Goal: Task Accomplishment & Management: Manage account settings

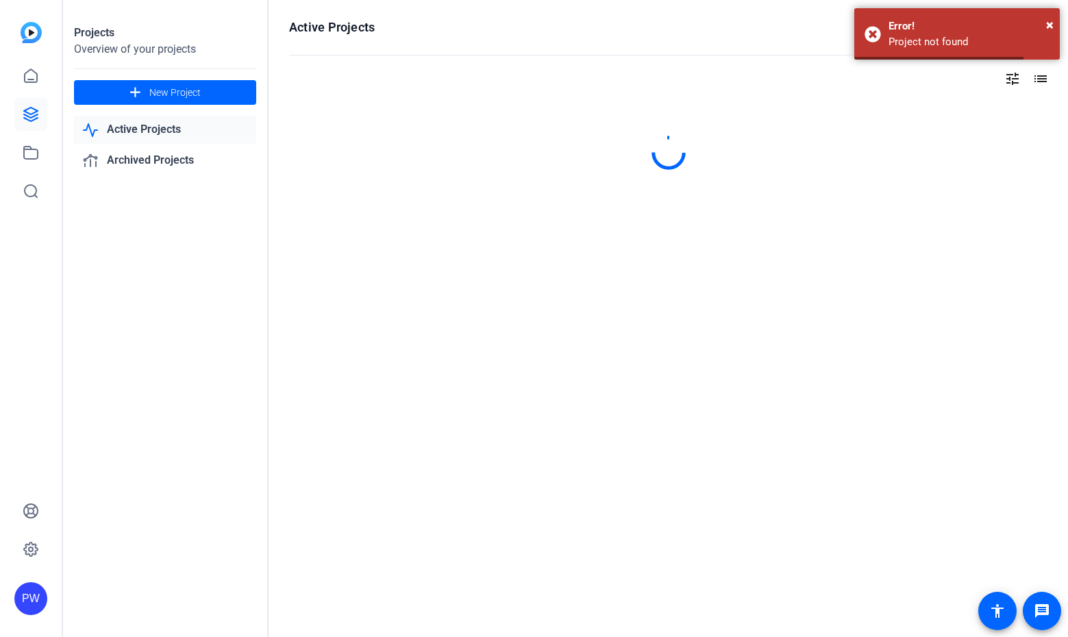
click at [200, 142] on link "Active Projects" at bounding box center [165, 130] width 182 height 28
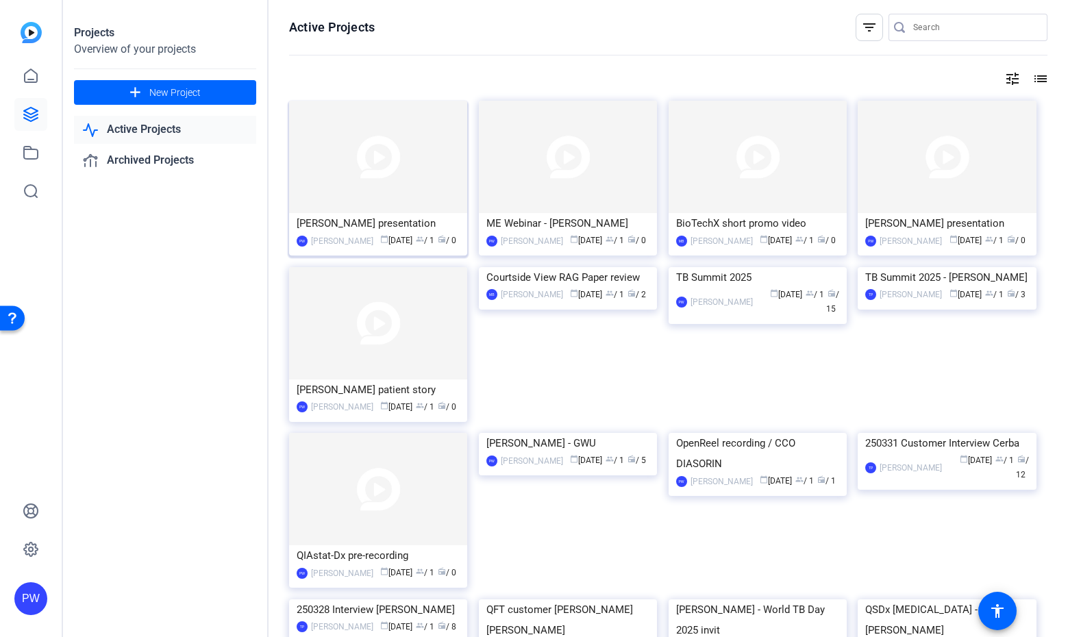
click at [386, 138] on img at bounding box center [378, 157] width 178 height 112
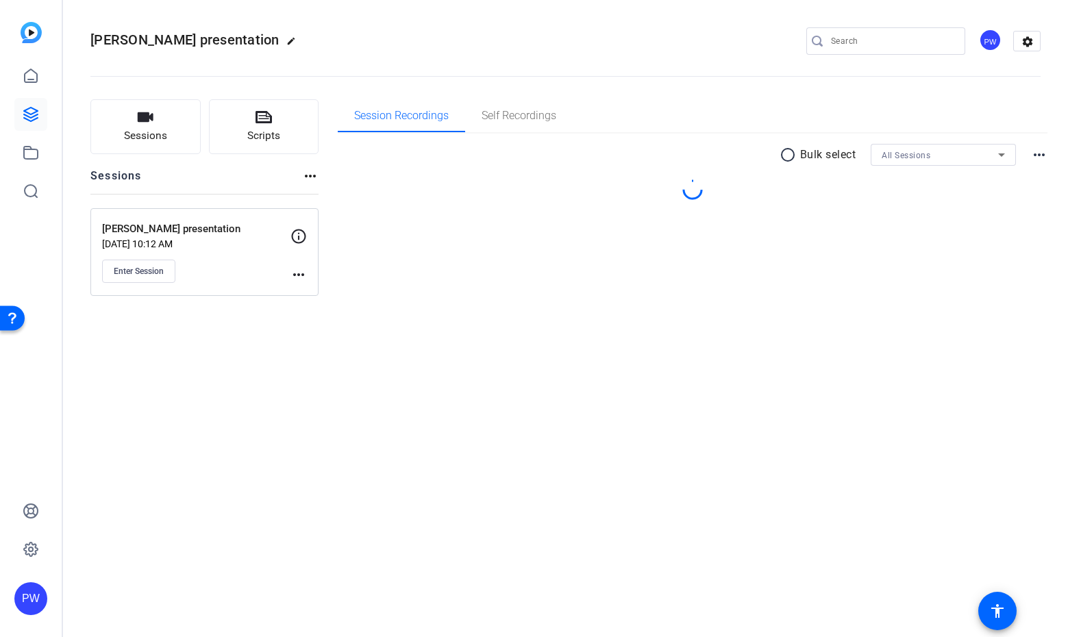
click at [297, 279] on mat-icon "more_horiz" at bounding box center [298, 274] width 16 height 16
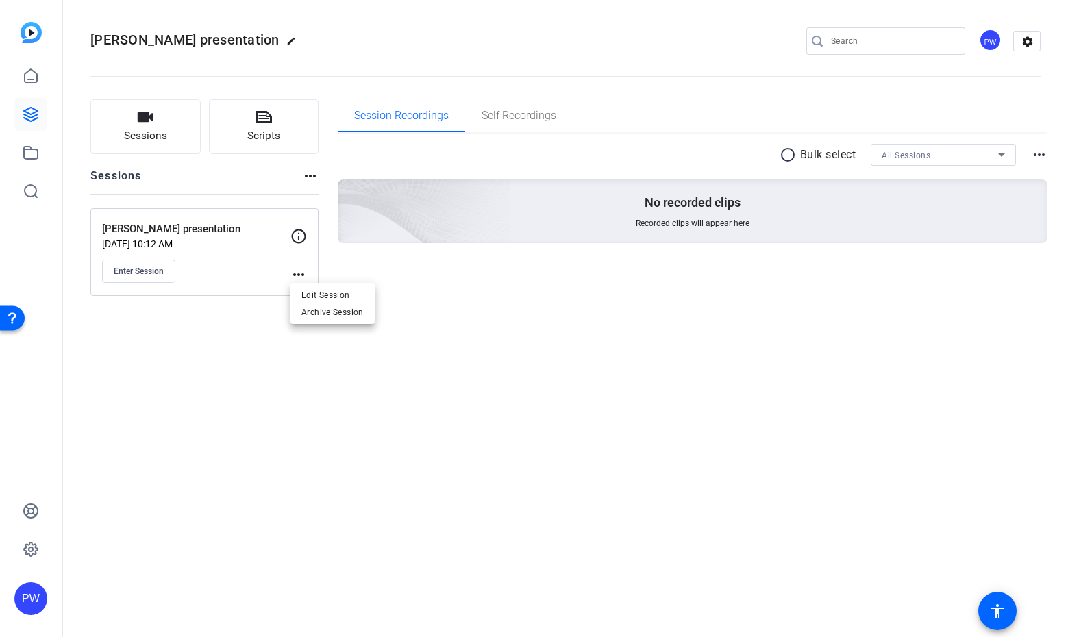
click at [316, 302] on span "Edit Session" at bounding box center [332, 294] width 62 height 16
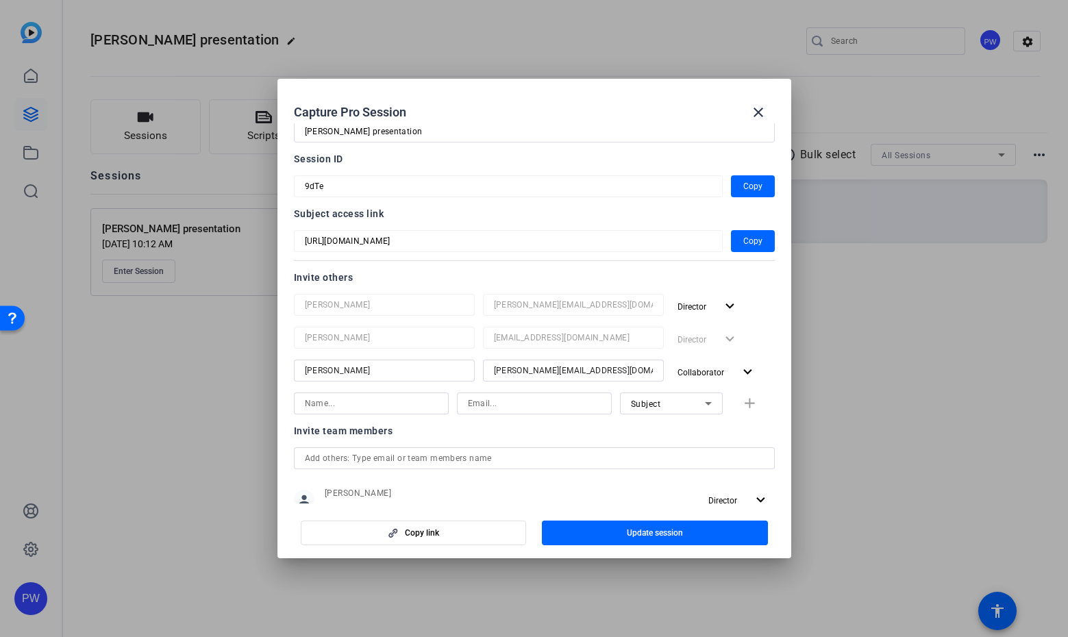
scroll to position [128, 0]
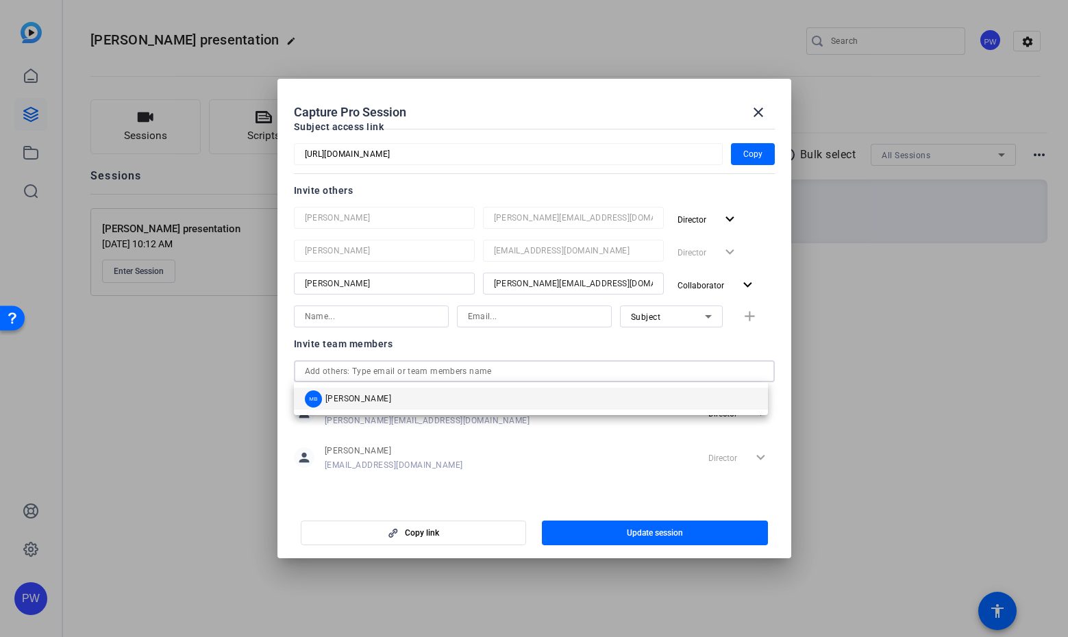
click at [499, 373] on input "text" at bounding box center [534, 371] width 459 height 16
click at [443, 390] on mat-option "MB [PERSON_NAME]" at bounding box center [531, 399] width 474 height 22
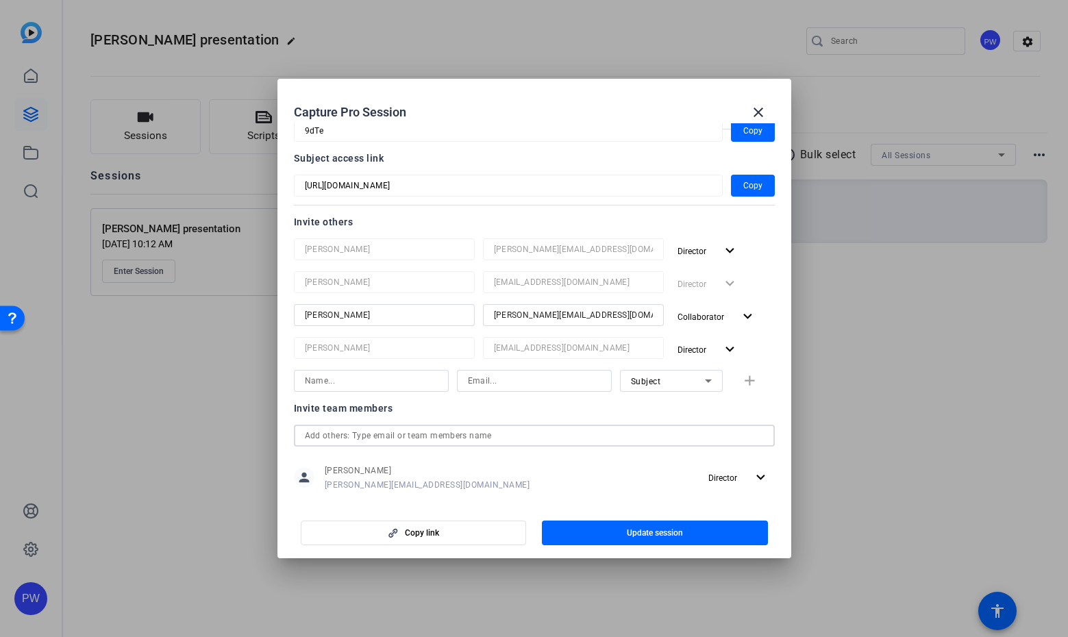
scroll to position [97, 0]
click at [684, 373] on div "Subject" at bounding box center [668, 380] width 74 height 17
click at [653, 410] on span "Collaborator" at bounding box center [649, 407] width 50 height 16
click at [408, 386] on input at bounding box center [371, 380] width 133 height 16
type input "Flavia"
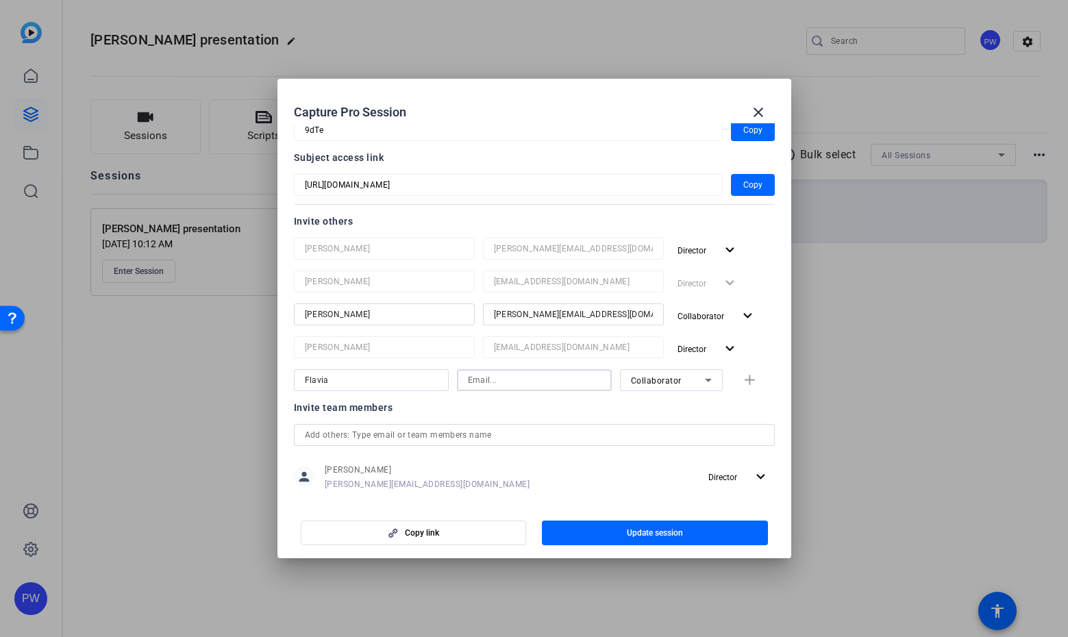
click at [488, 386] on input at bounding box center [534, 380] width 133 height 16
type input "[EMAIL_ADDRESS][PERSON_NAME][DOMAIN_NAME]"
click at [619, 541] on span "button" at bounding box center [655, 532] width 226 height 33
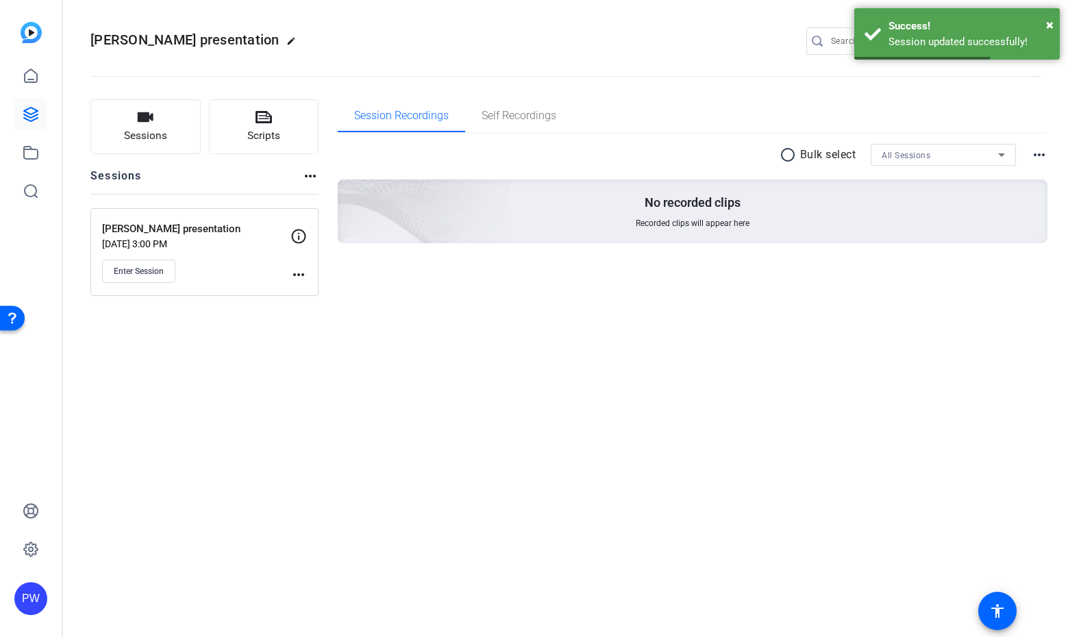
click at [298, 277] on mat-icon "more_horiz" at bounding box center [298, 274] width 16 height 16
click at [319, 296] on span "Edit Session" at bounding box center [332, 294] width 62 height 16
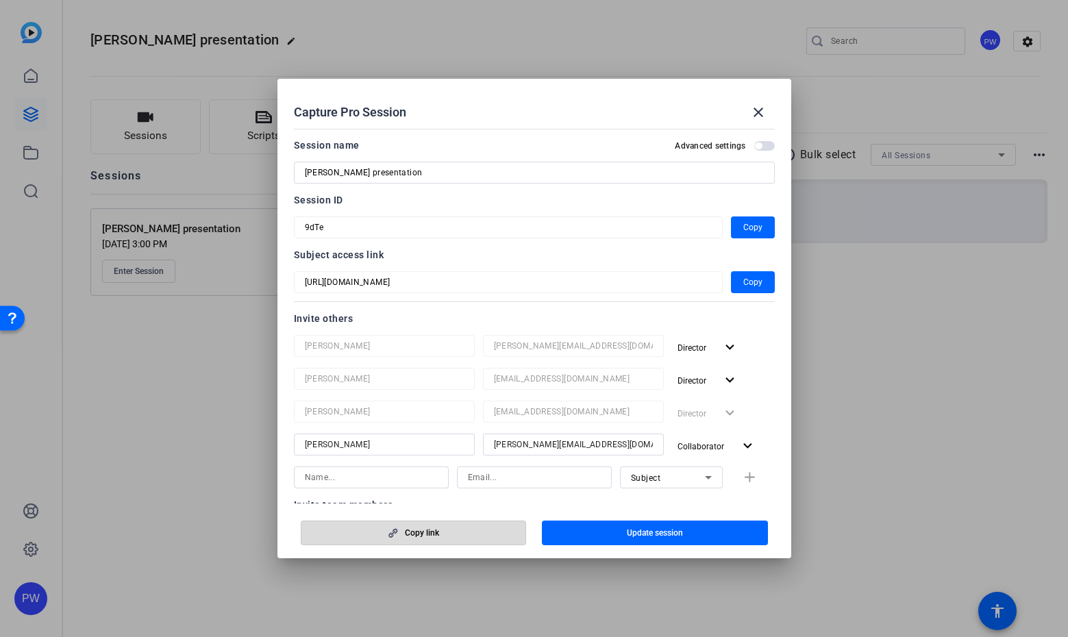
click at [483, 533] on span "button" at bounding box center [413, 532] width 225 height 33
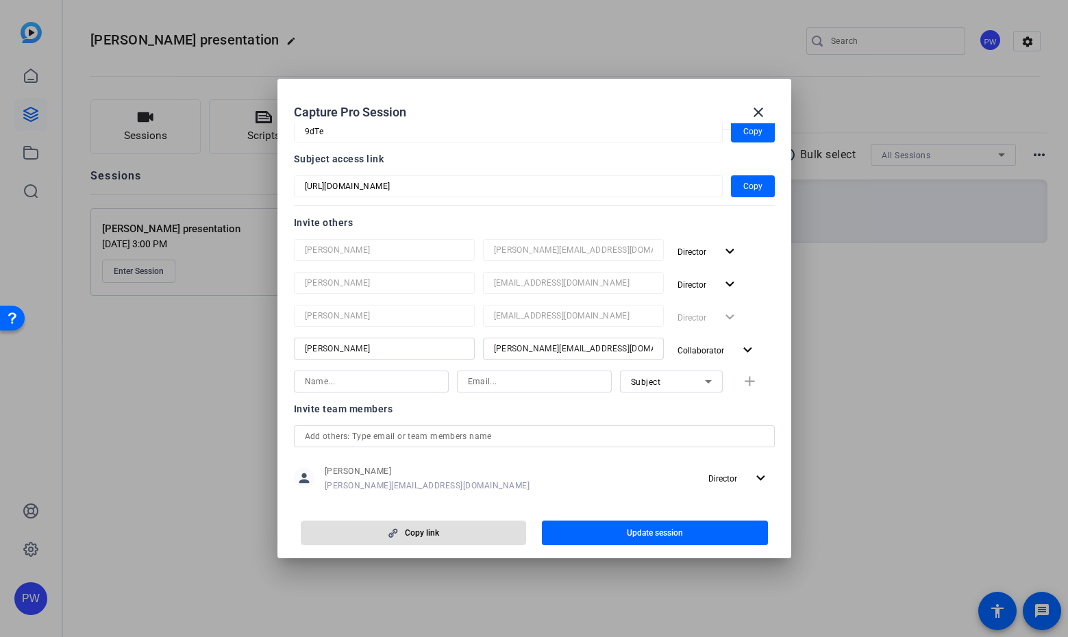
scroll to position [97, 0]
click at [760, 108] on mat-icon "close" at bounding box center [758, 112] width 16 height 16
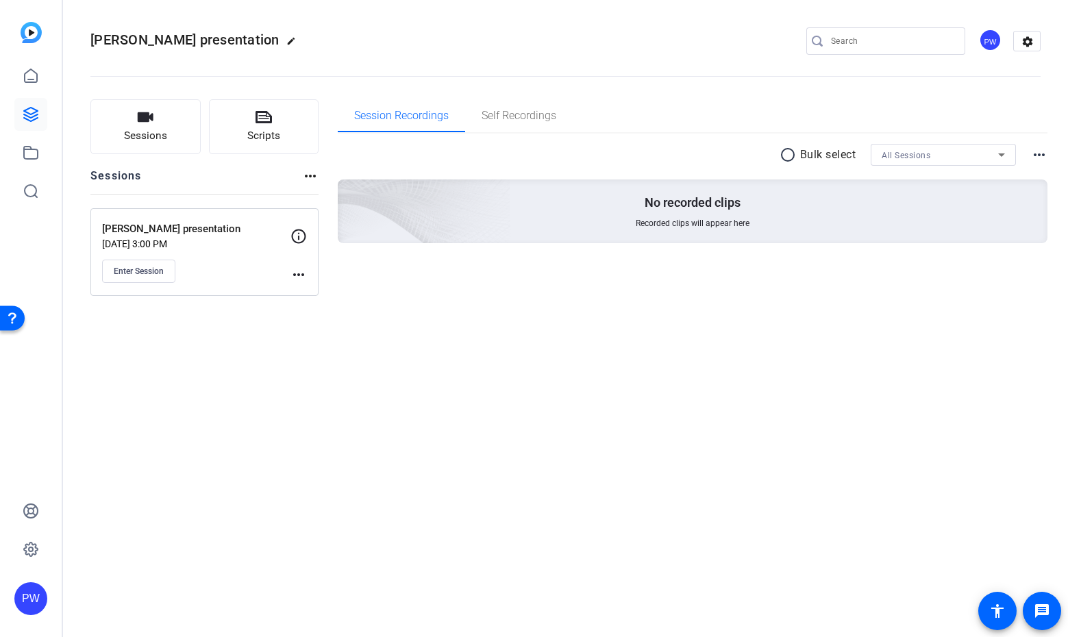
click at [299, 273] on mat-icon "more_horiz" at bounding box center [298, 274] width 16 height 16
click at [320, 294] on span "Edit Session" at bounding box center [332, 294] width 62 height 16
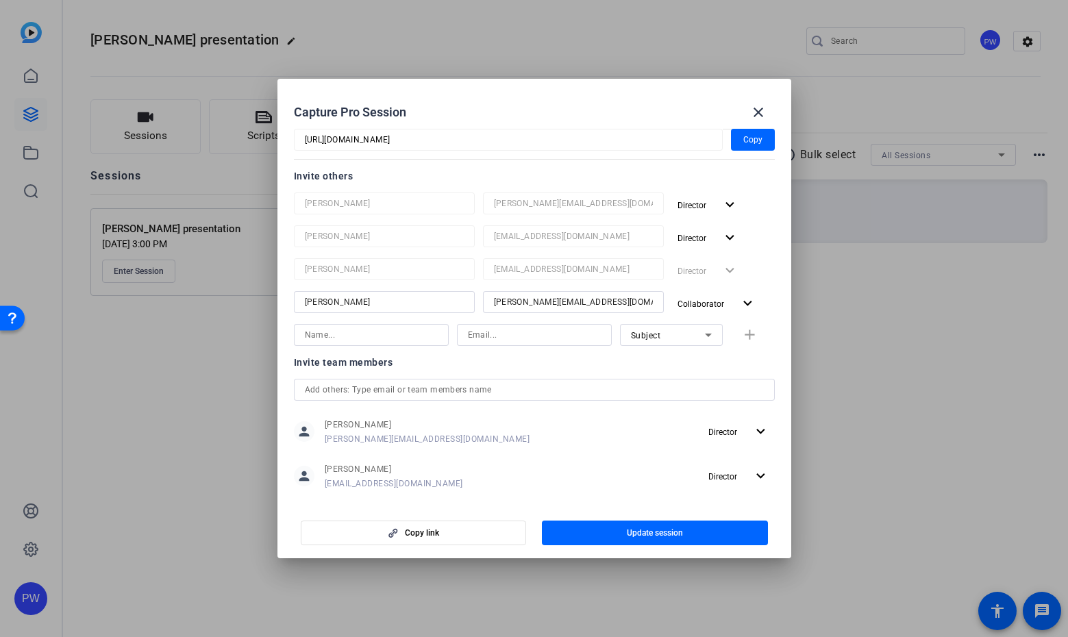
scroll to position [205, 0]
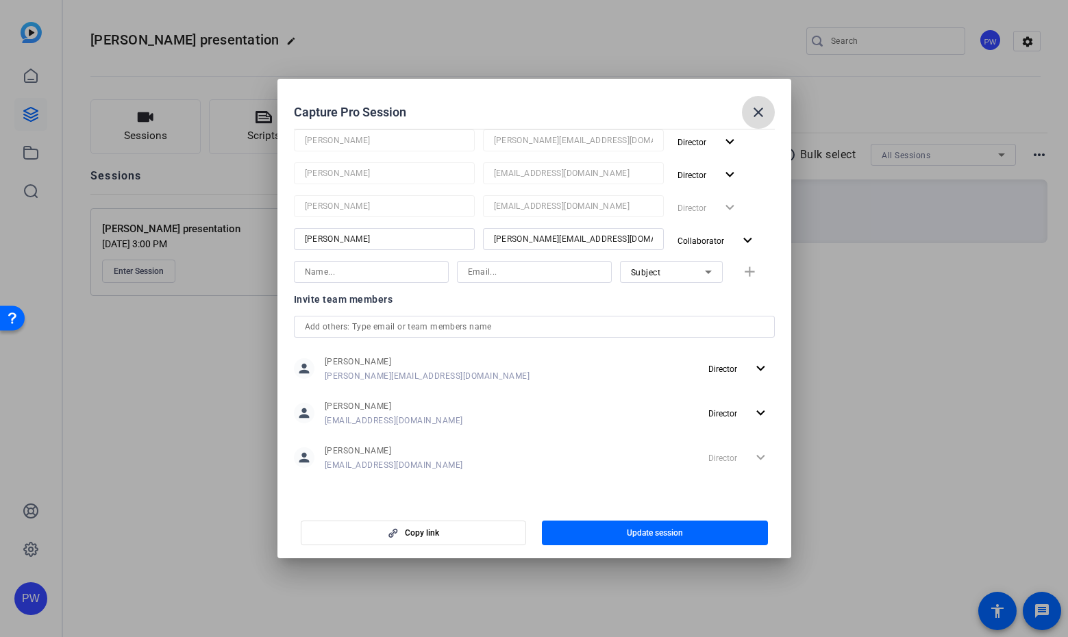
click at [764, 105] on mat-icon "close" at bounding box center [758, 112] width 16 height 16
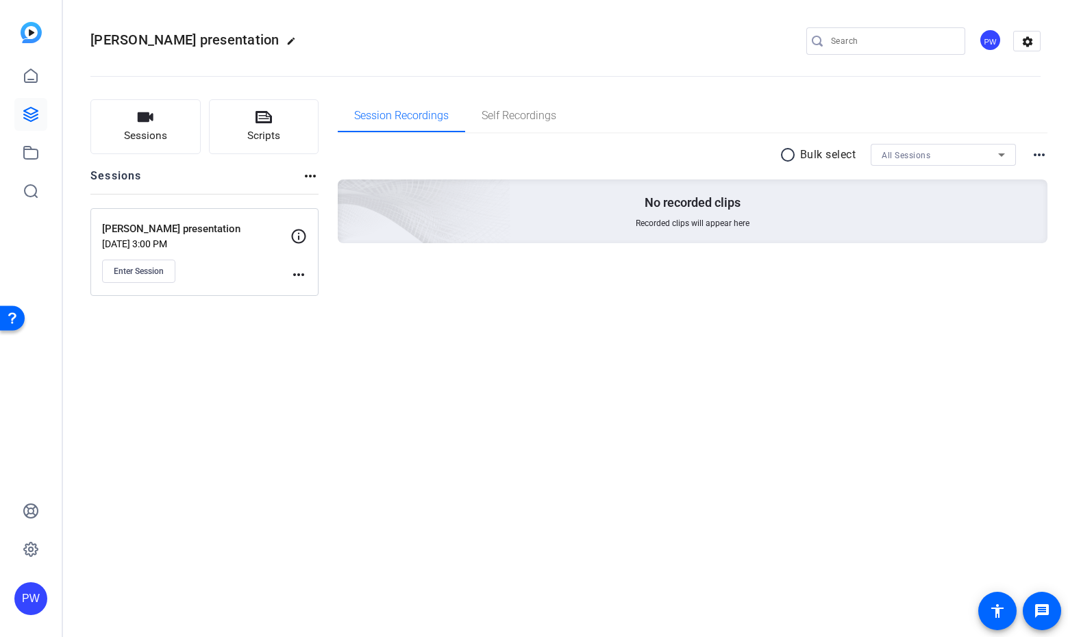
click at [290, 269] on div "Enter Session" at bounding box center [196, 271] width 188 height 23
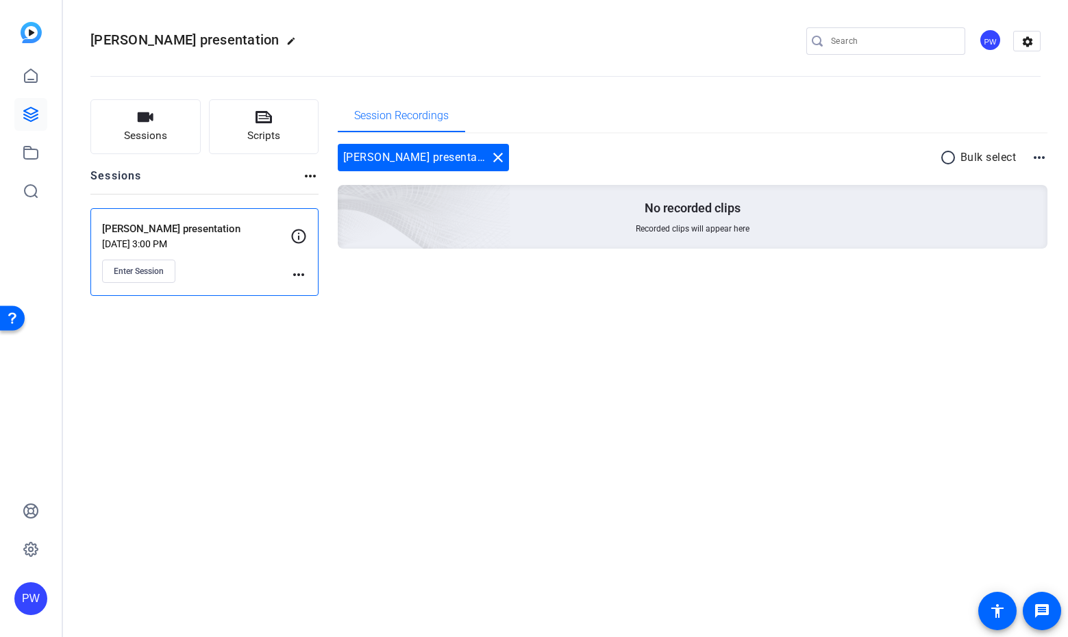
click at [299, 275] on mat-icon "more_horiz" at bounding box center [298, 274] width 16 height 16
click at [334, 289] on span "Edit Session" at bounding box center [332, 294] width 62 height 16
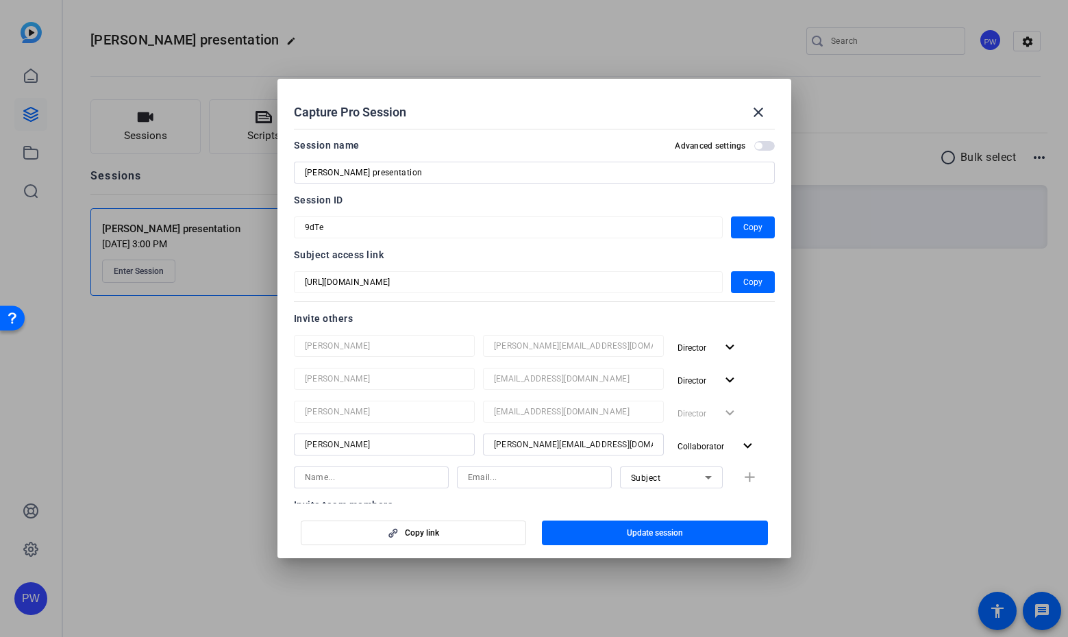
click at [565, 86] on h2 "Capture Pro Session close" at bounding box center [534, 101] width 514 height 45
